Goal: Register for event/course

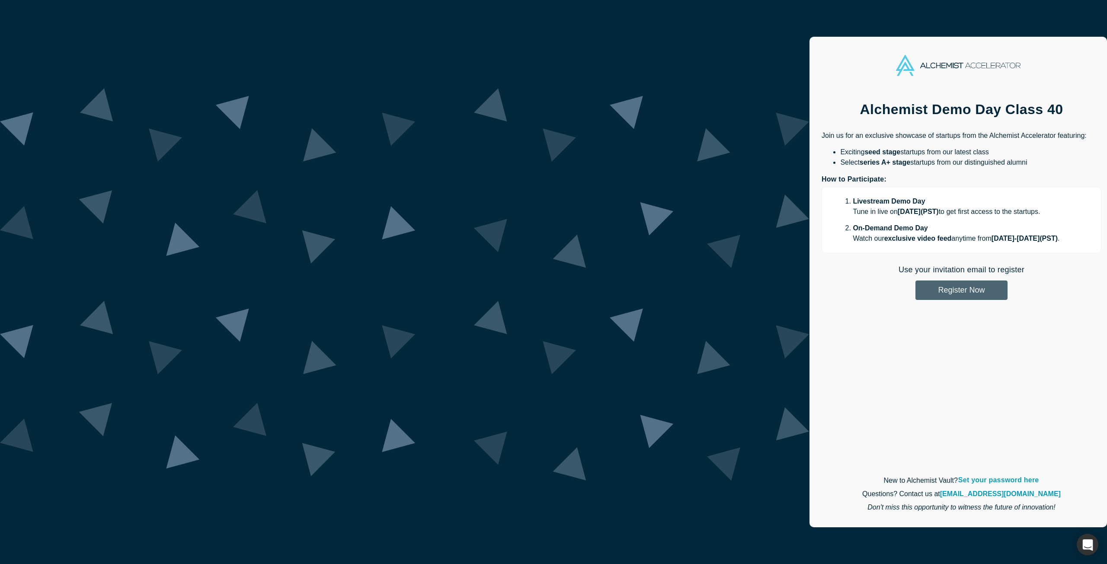
click at [915, 293] on button "Register Now" at bounding box center [961, 290] width 92 height 19
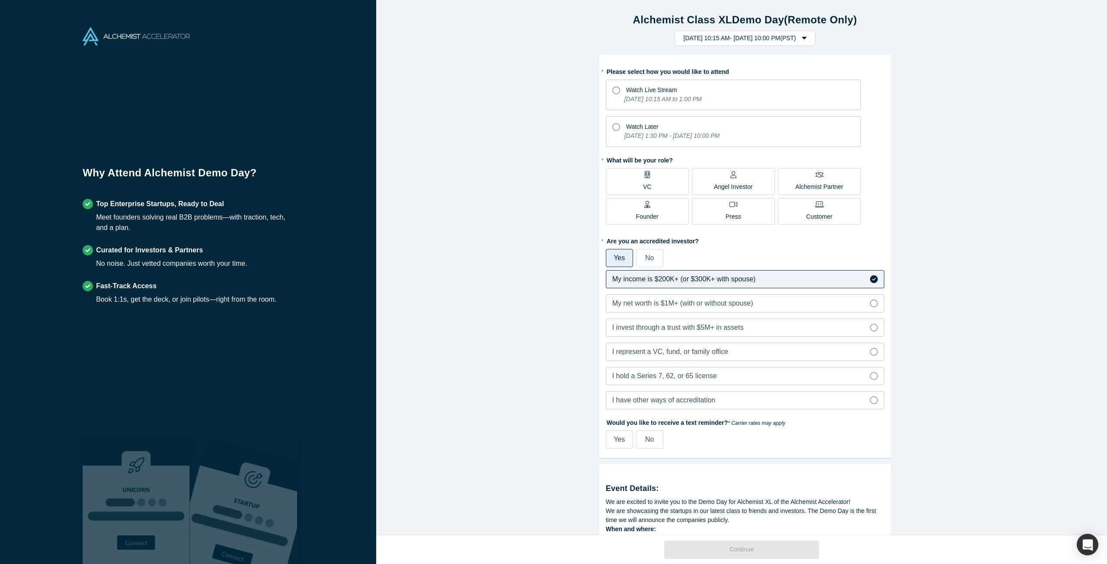
click at [743, 184] on p "Angel Investor" at bounding box center [733, 186] width 39 height 9
click at [0, 0] on input "Angel Investor" at bounding box center [0, 0] width 0 height 0
click at [612, 130] on icon at bounding box center [616, 127] width 8 height 8
click at [0, 0] on input "Watch Later [DATE] 1:30 PM - [DATE] 10:00 PM" at bounding box center [0, 0] width 0 height 0
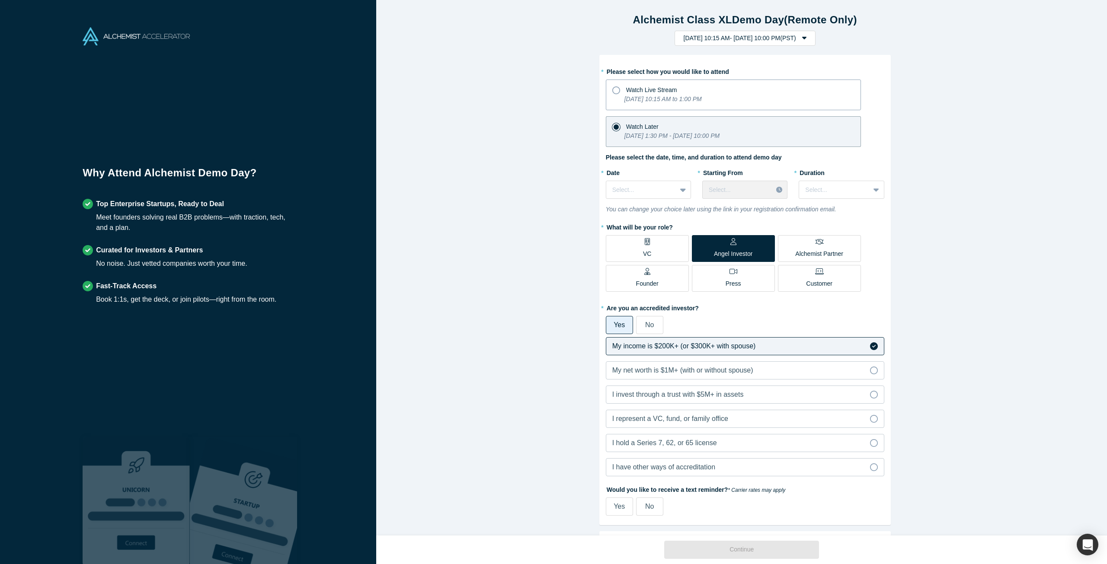
click at [613, 92] on icon at bounding box center [616, 90] width 8 height 8
click at [0, 0] on input "Watch Live Stream [DATE] 10:15 AM to 1:00 PM" at bounding box center [0, 0] width 0 height 0
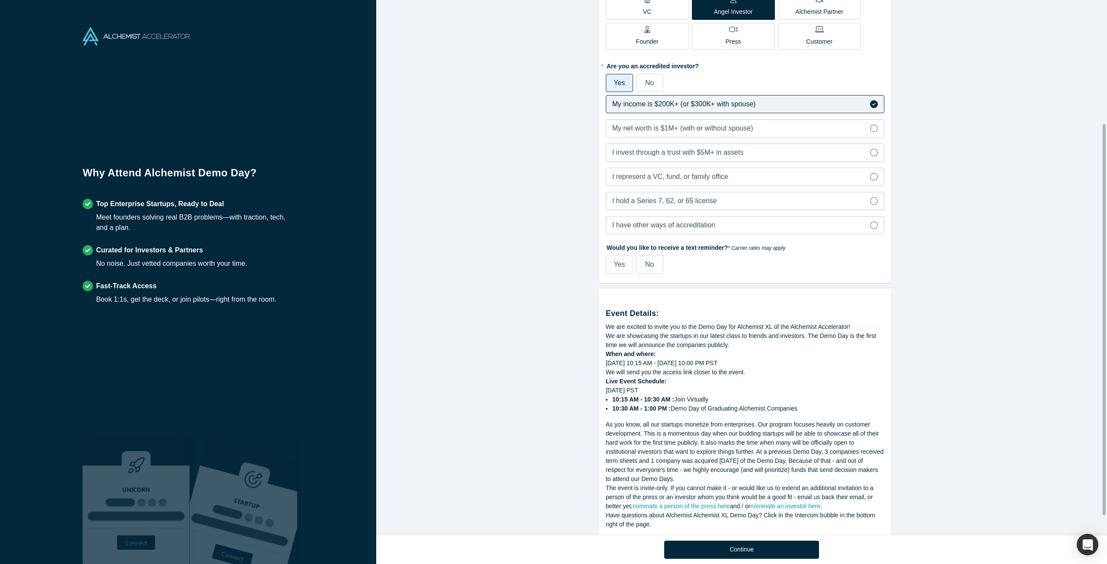
scroll to position [195, 0]
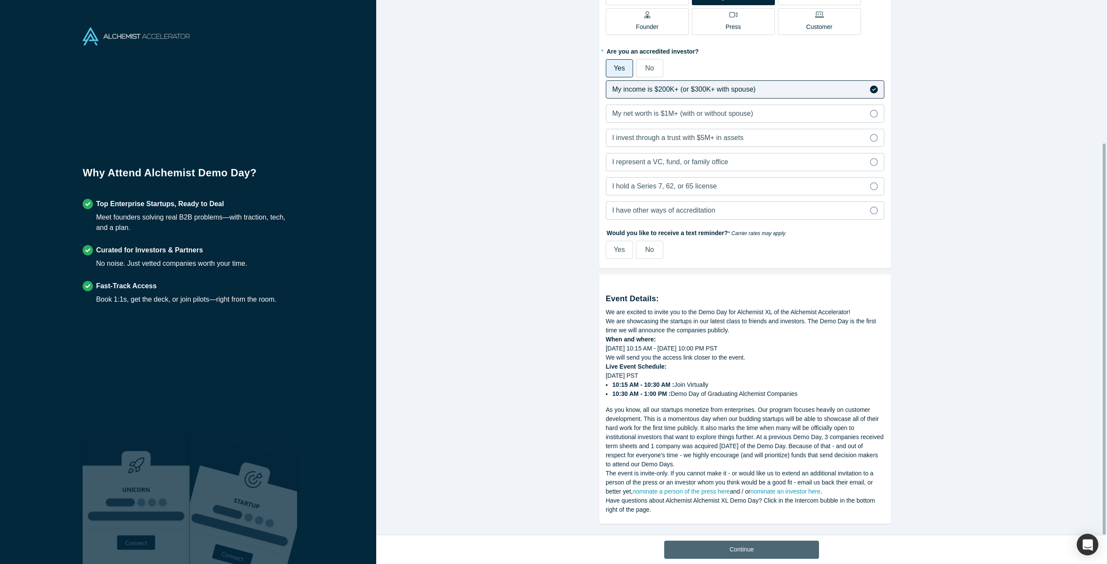
click at [768, 549] on button "Continue" at bounding box center [741, 550] width 155 height 18
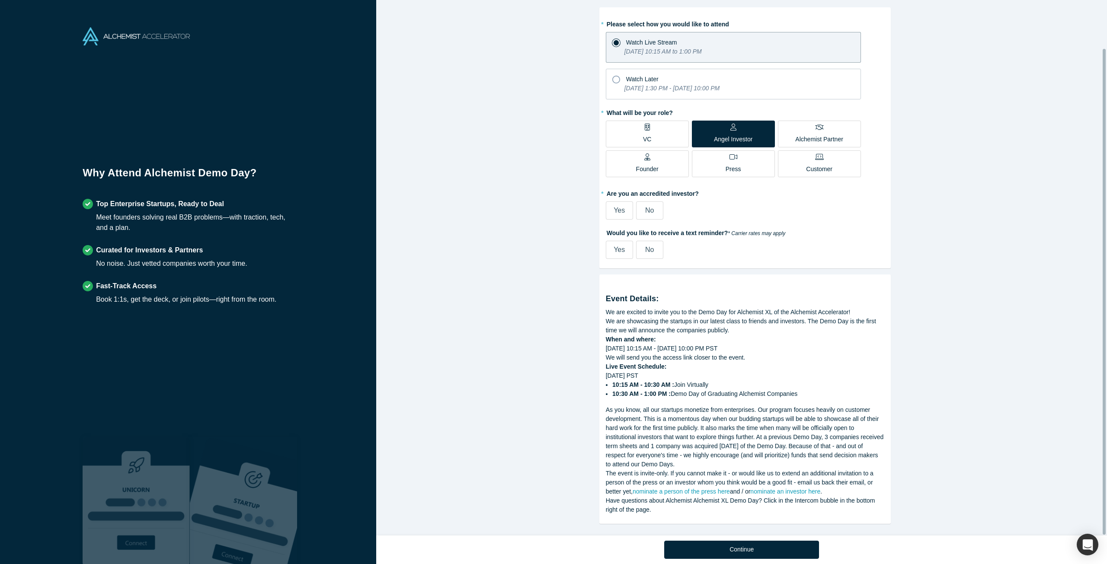
scroll to position [53, 0]
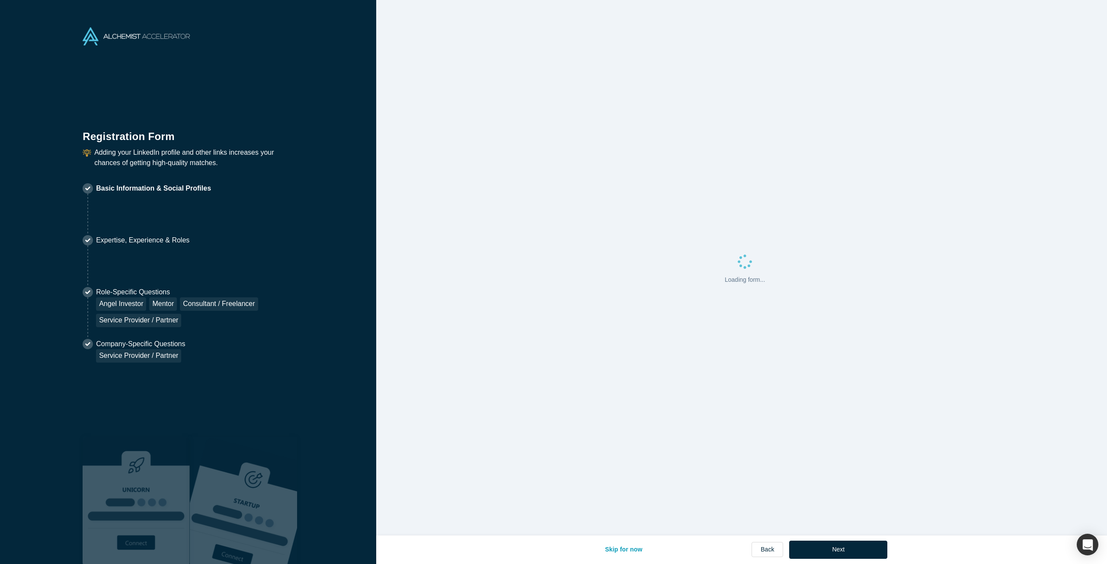
select select "US"
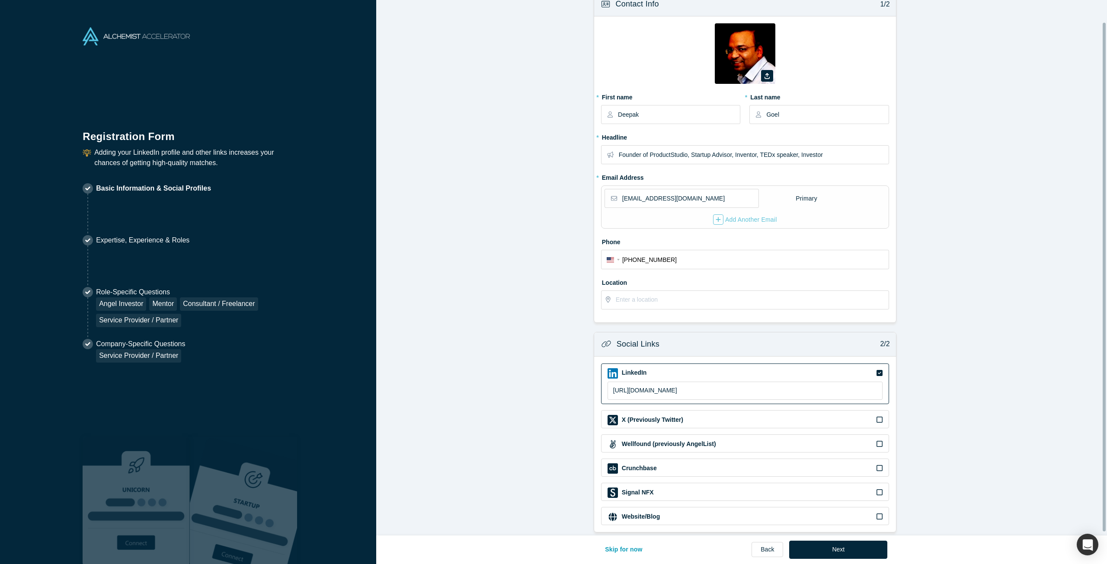
scroll to position [27, 0]
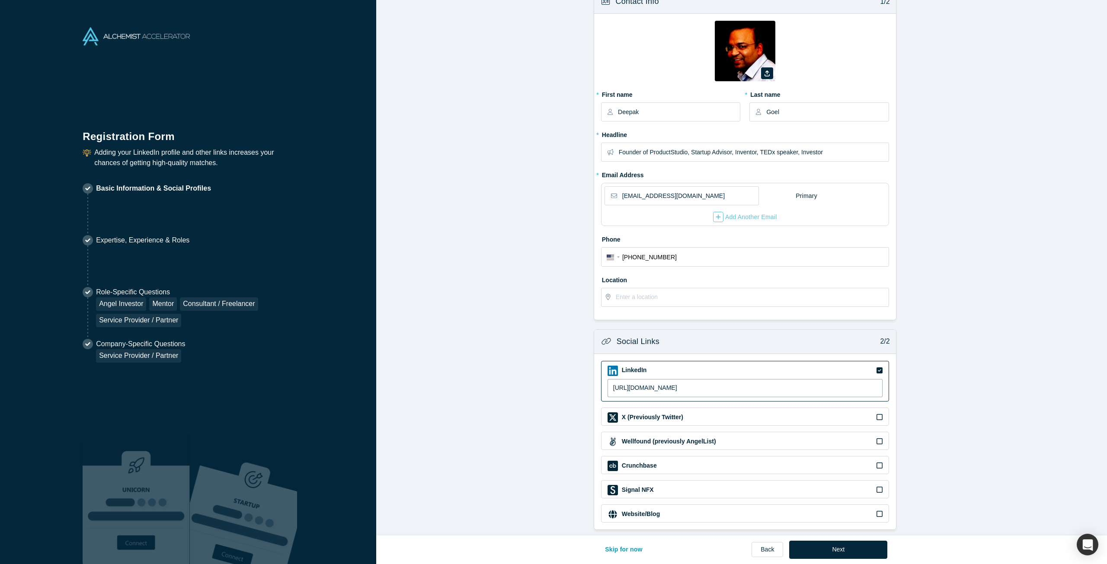
click at [629, 384] on input "[URL][DOMAIN_NAME]" at bounding box center [744, 388] width 275 height 18
type input "[URL][DOMAIN_NAME]"
click at [856, 552] on button "Next" at bounding box center [838, 550] width 98 height 18
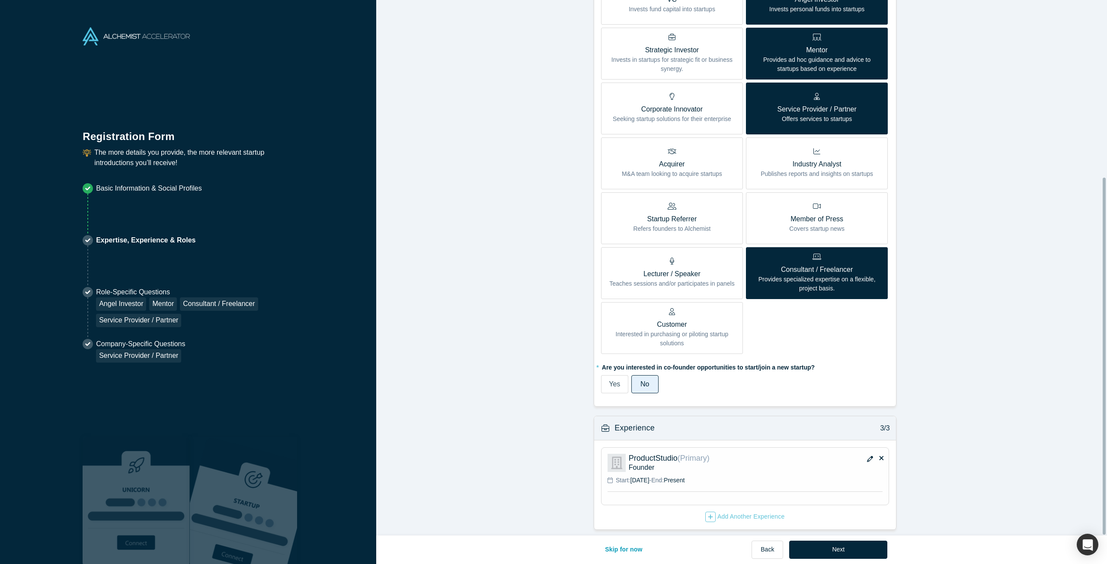
scroll to position [265, 0]
click at [849, 556] on button "Next" at bounding box center [838, 550] width 98 height 18
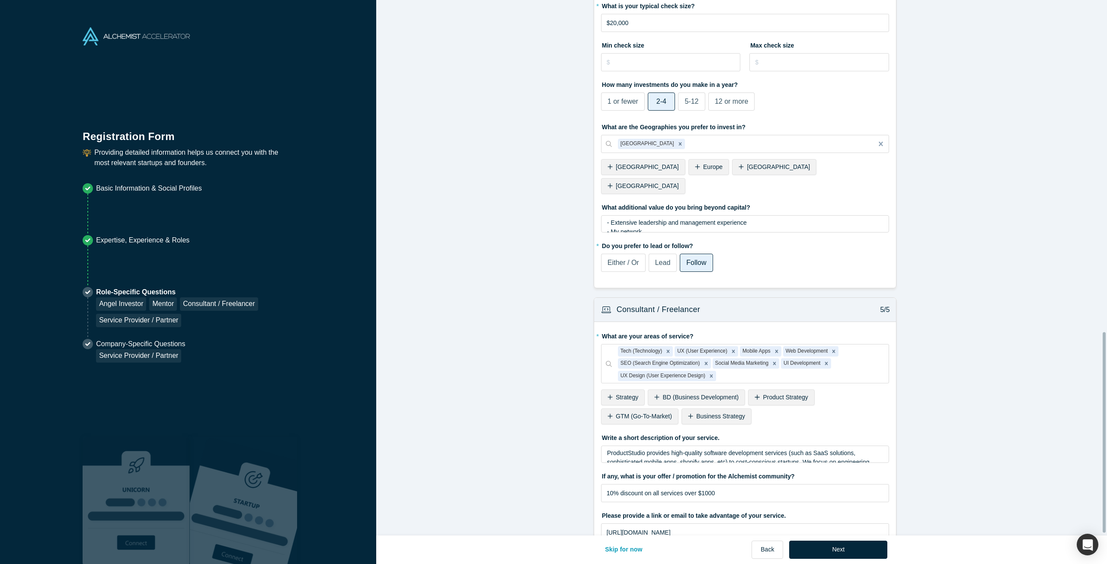
scroll to position [891, 0]
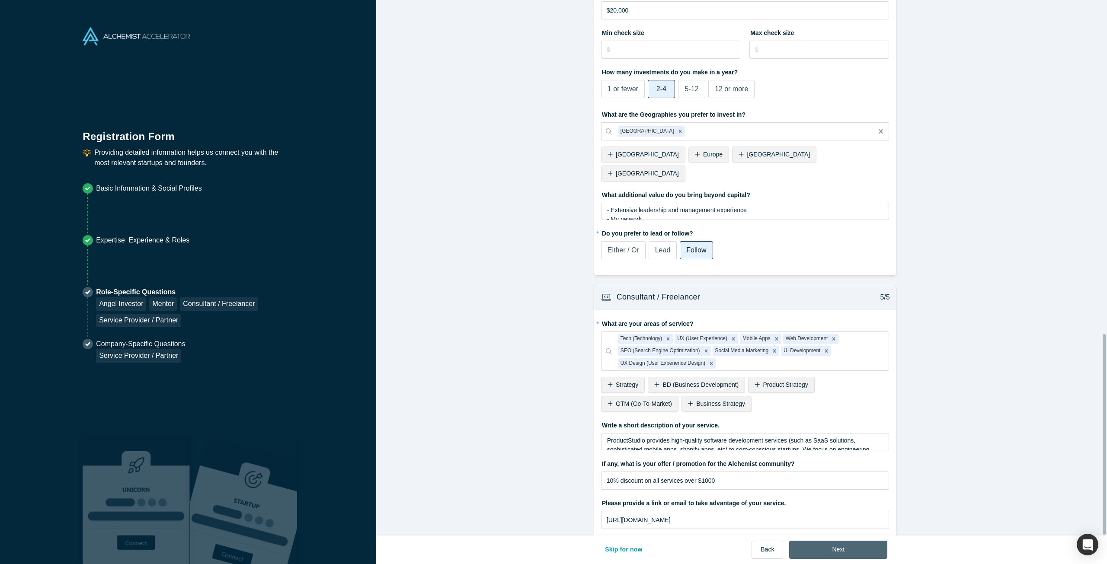
click at [824, 542] on button "Next" at bounding box center [838, 550] width 98 height 18
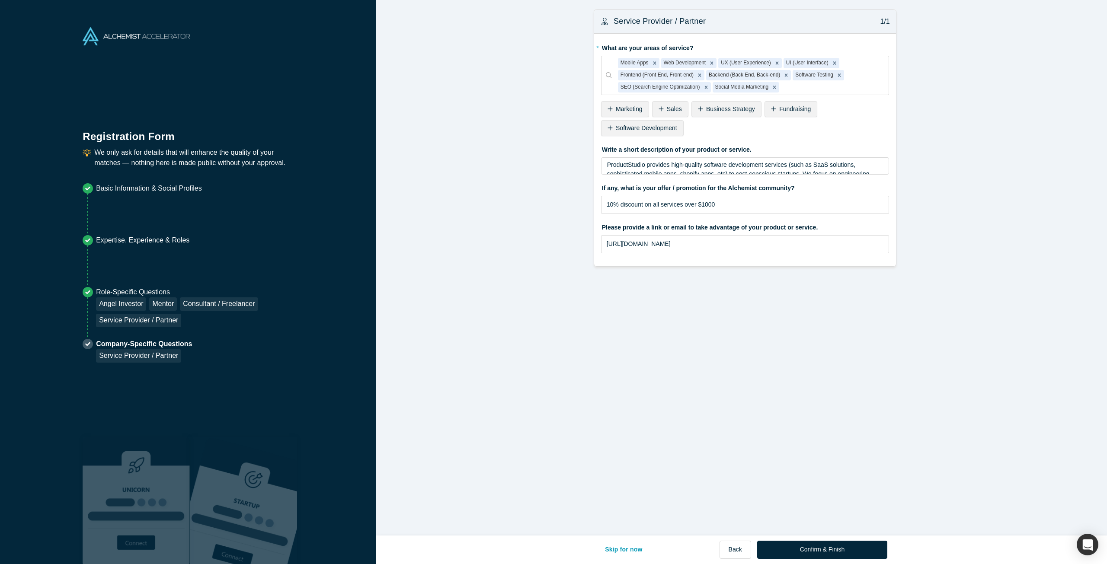
scroll to position [0, 0]
click at [827, 552] on button "Confirm & Finish" at bounding box center [822, 550] width 130 height 18
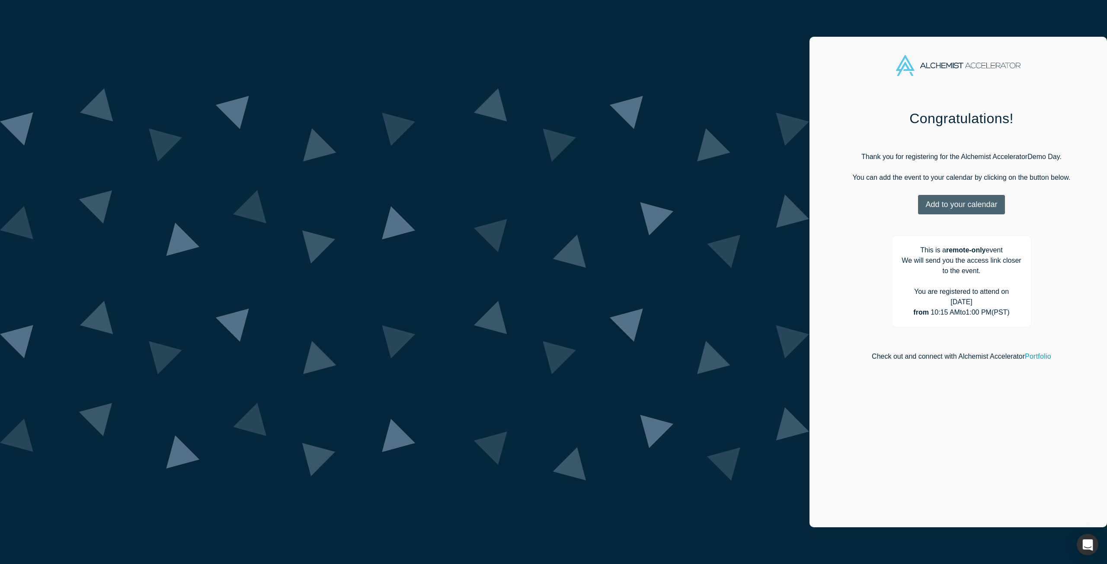
click at [918, 211] on button "Add to your calendar" at bounding box center [961, 204] width 86 height 19
click at [938, 251] on link "Google" at bounding box center [958, 247] width 41 height 7
